Goal: Navigation & Orientation: Find specific page/section

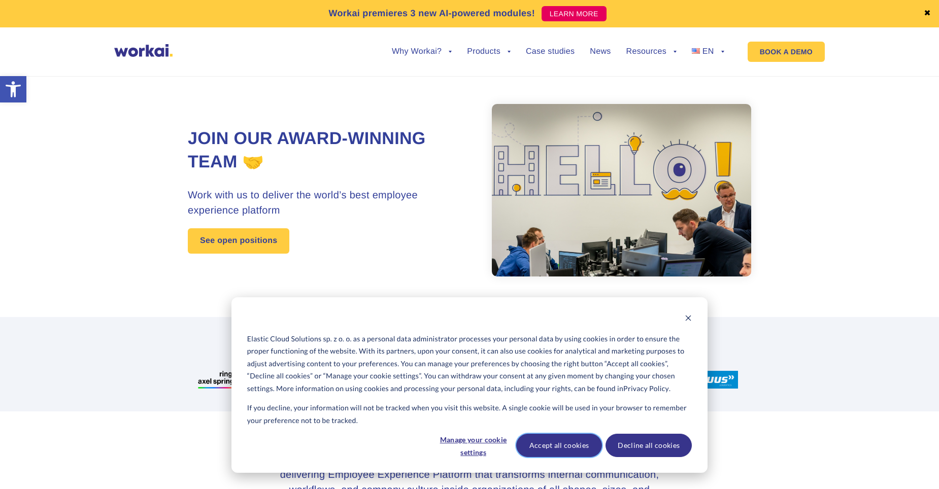
click at [552, 451] on button "Accept all cookies" at bounding box center [559, 445] width 86 height 23
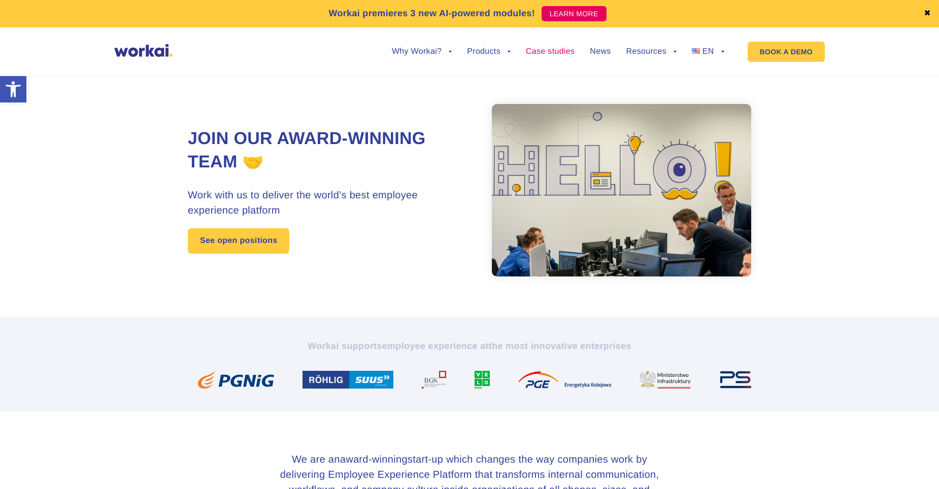
click at [554, 53] on link "Case studies" at bounding box center [550, 52] width 49 height 8
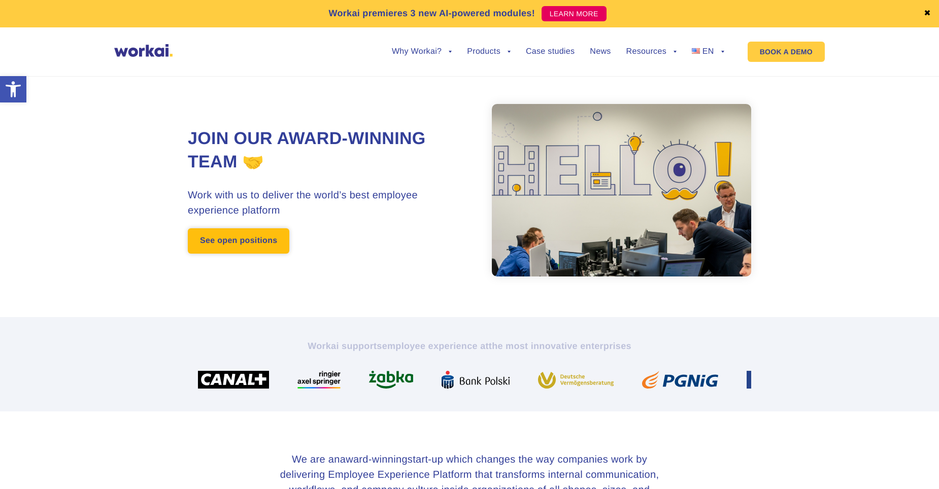
click at [233, 245] on link "See open positions" at bounding box center [238, 240] width 101 height 25
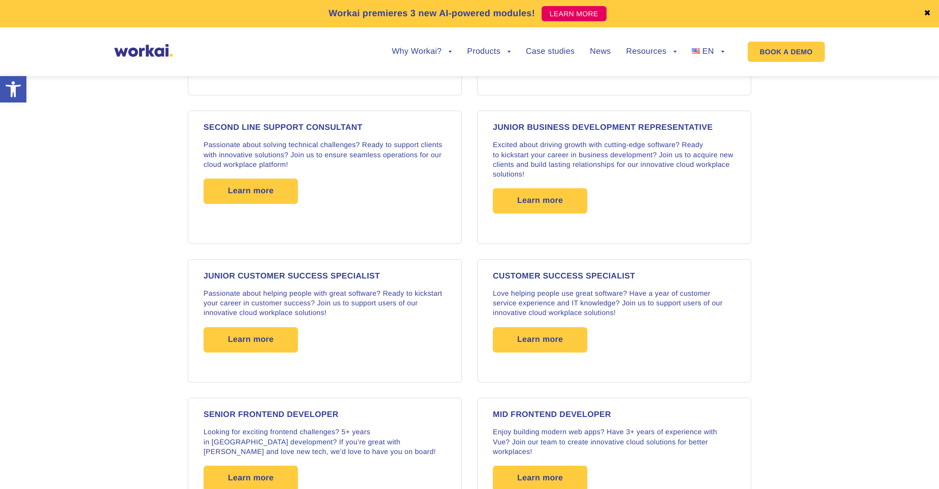
scroll to position [913, 0]
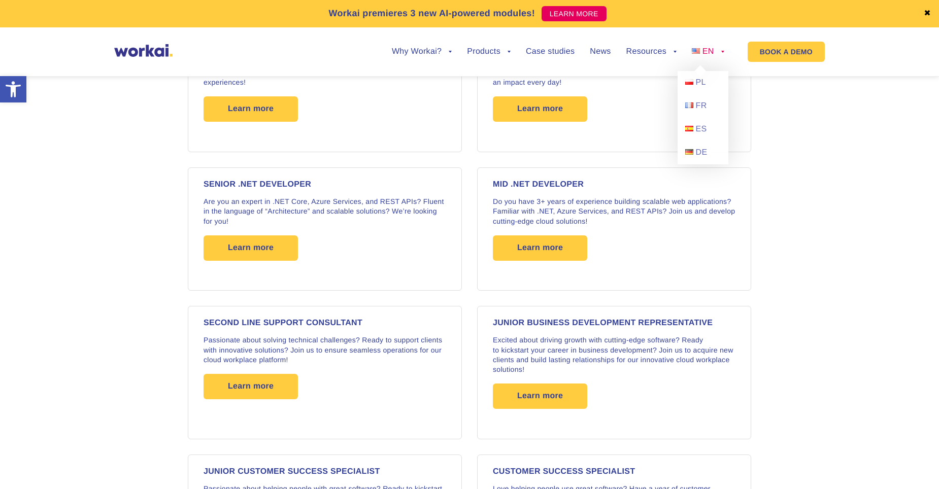
click at [722, 48] on link "EN" at bounding box center [708, 52] width 32 height 8
click at [699, 85] on span "PL" at bounding box center [701, 82] width 10 height 9
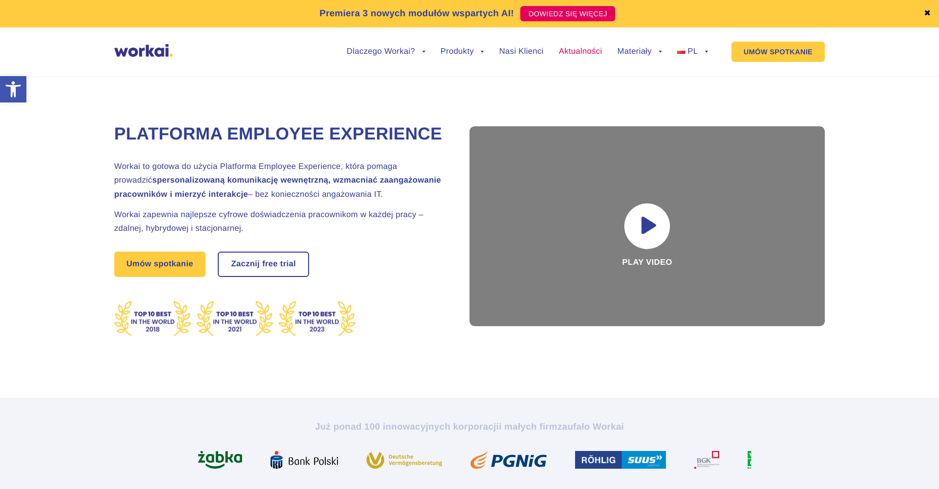
click at [588, 54] on link "Aktualności" at bounding box center [580, 52] width 43 height 8
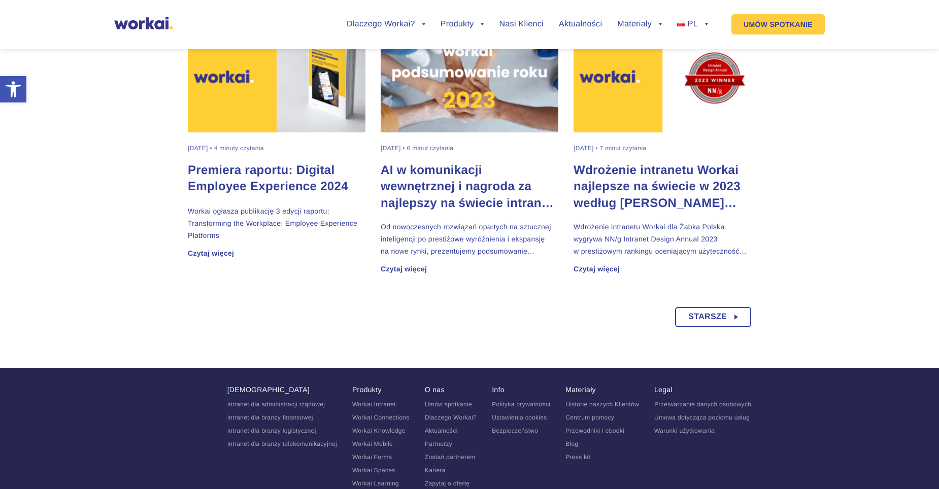
scroll to position [750, 0]
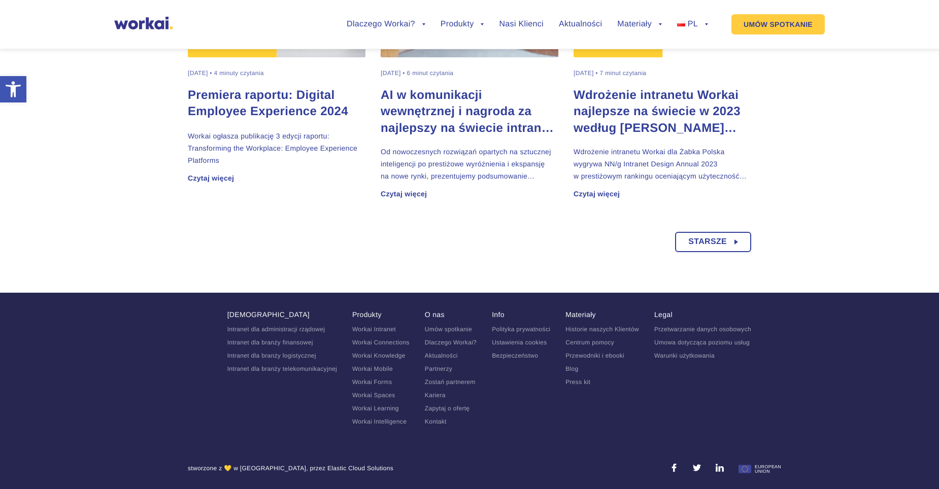
click at [440, 397] on link "Kariera" at bounding box center [435, 395] width 21 height 7
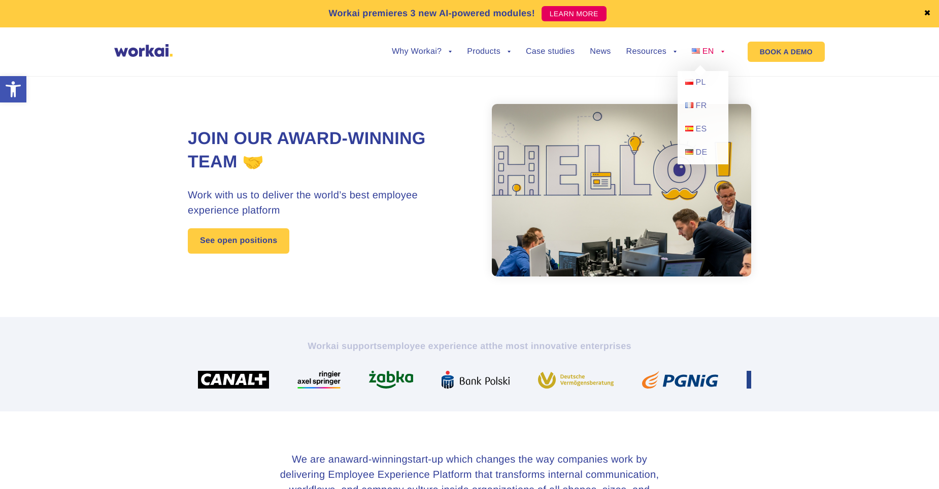
click at [694, 49] on img at bounding box center [696, 51] width 8 height 6
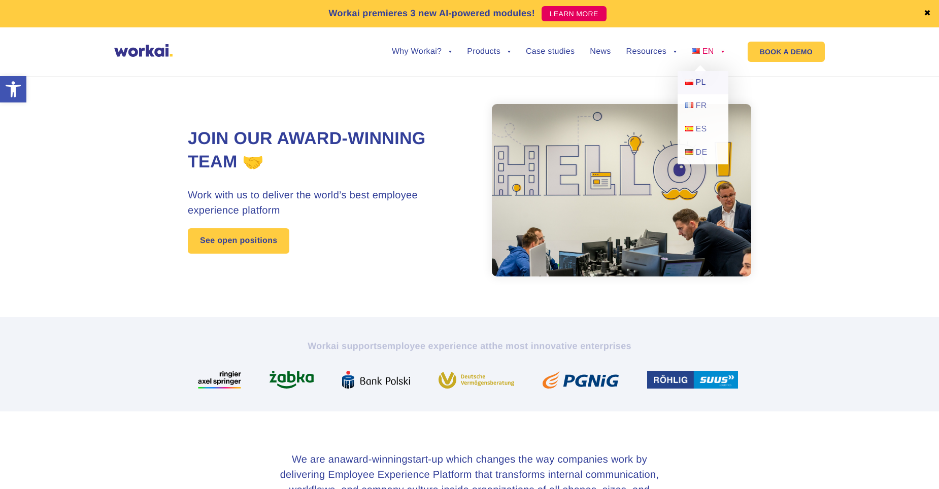
click at [691, 83] on img at bounding box center [689, 82] width 8 height 6
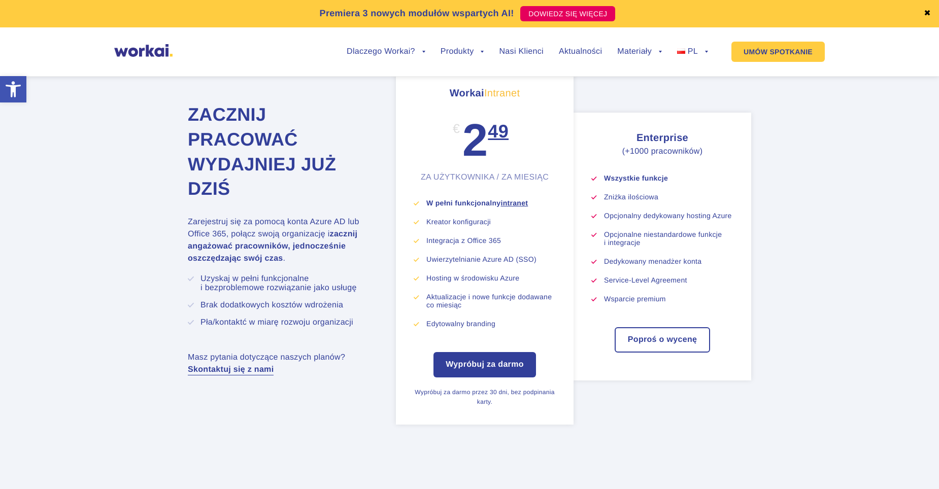
scroll to position [5571, 0]
